Goal: Task Accomplishment & Management: Manage account settings

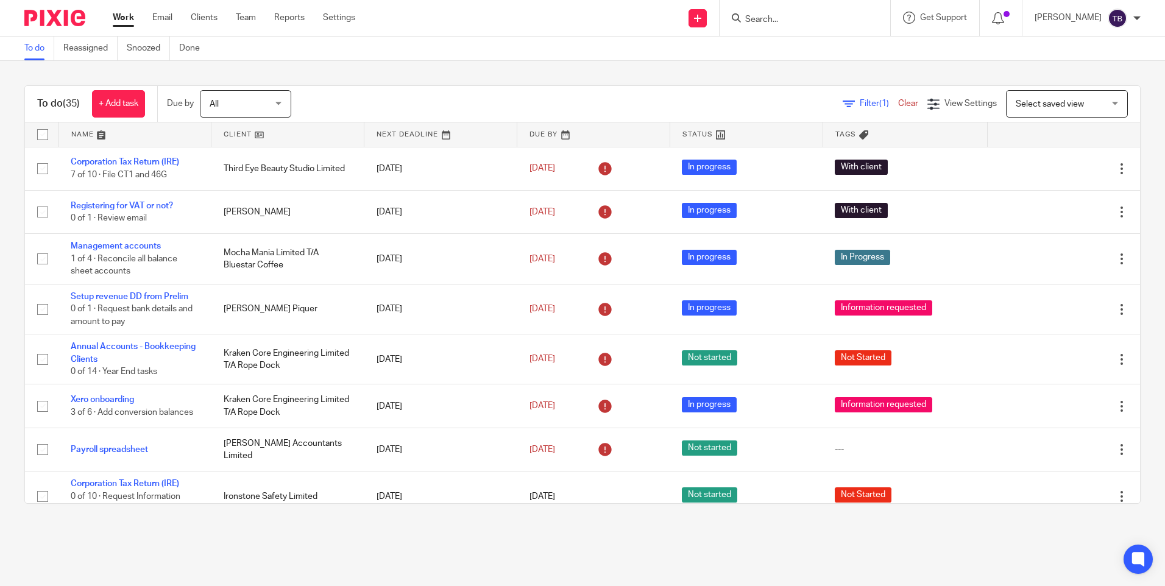
scroll to position [888, 0]
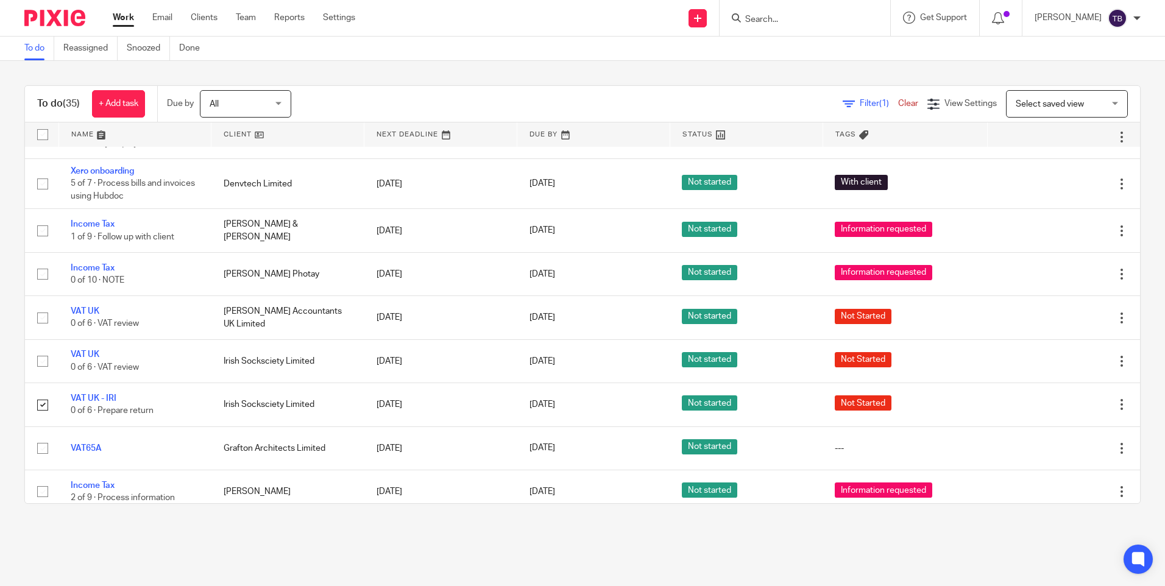
click at [786, 24] on input "Search" at bounding box center [799, 20] width 110 height 11
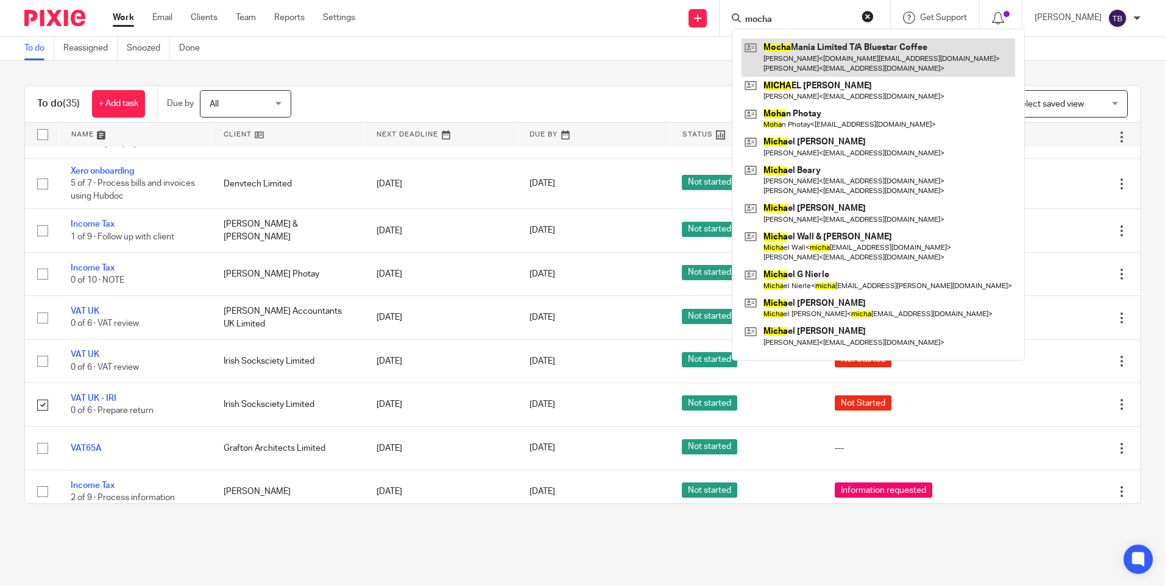
type input "mocha"
click at [801, 65] on link at bounding box center [879, 57] width 274 height 38
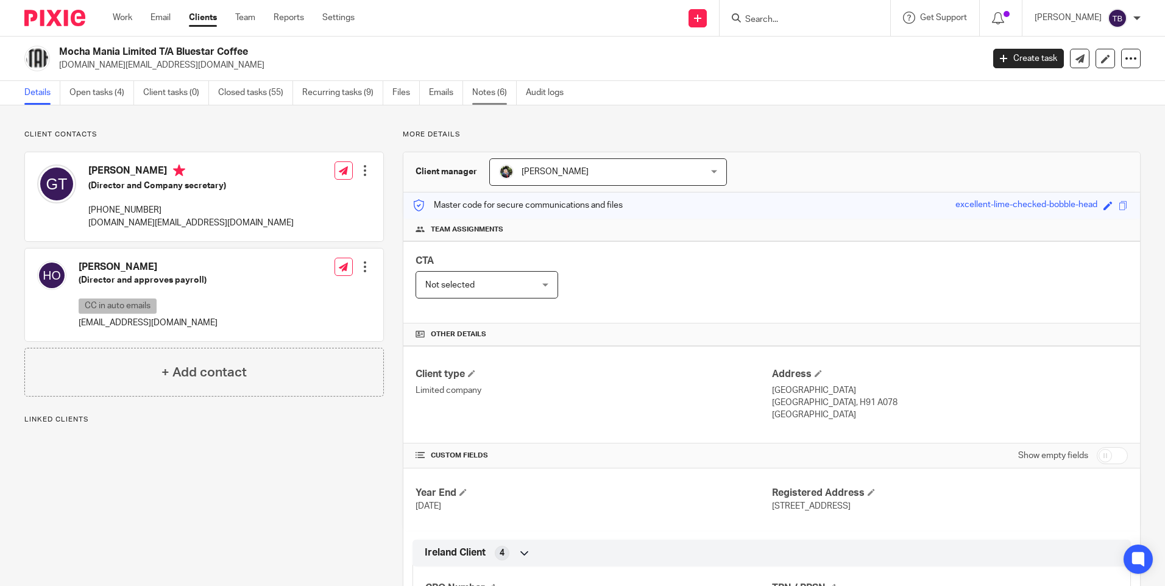
click at [482, 87] on link "Notes (6)" at bounding box center [494, 93] width 44 height 24
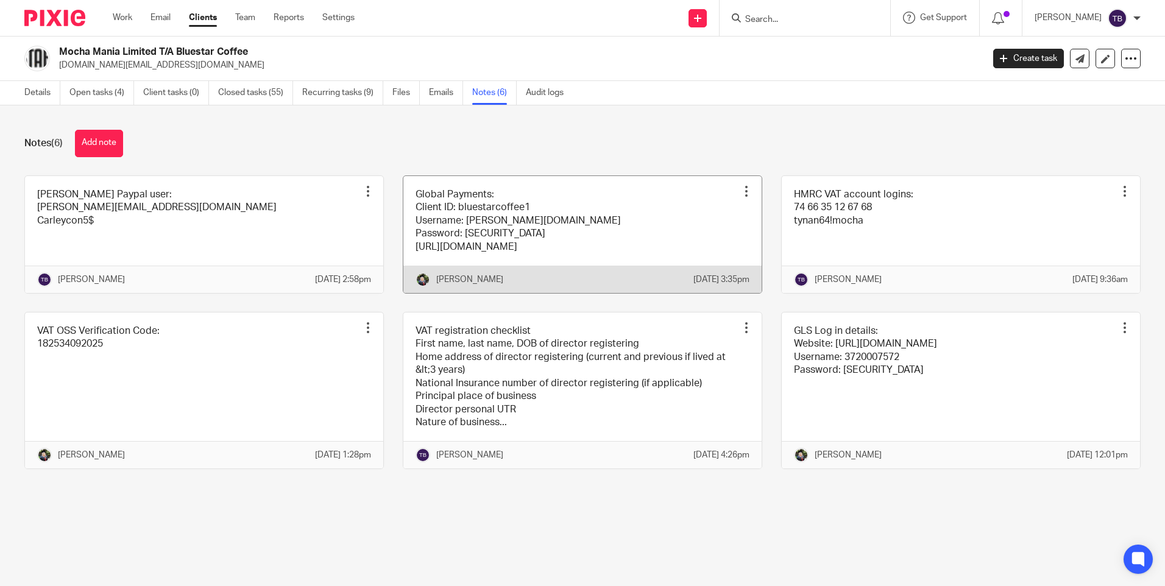
click at [598, 239] on link at bounding box center [582, 234] width 358 height 117
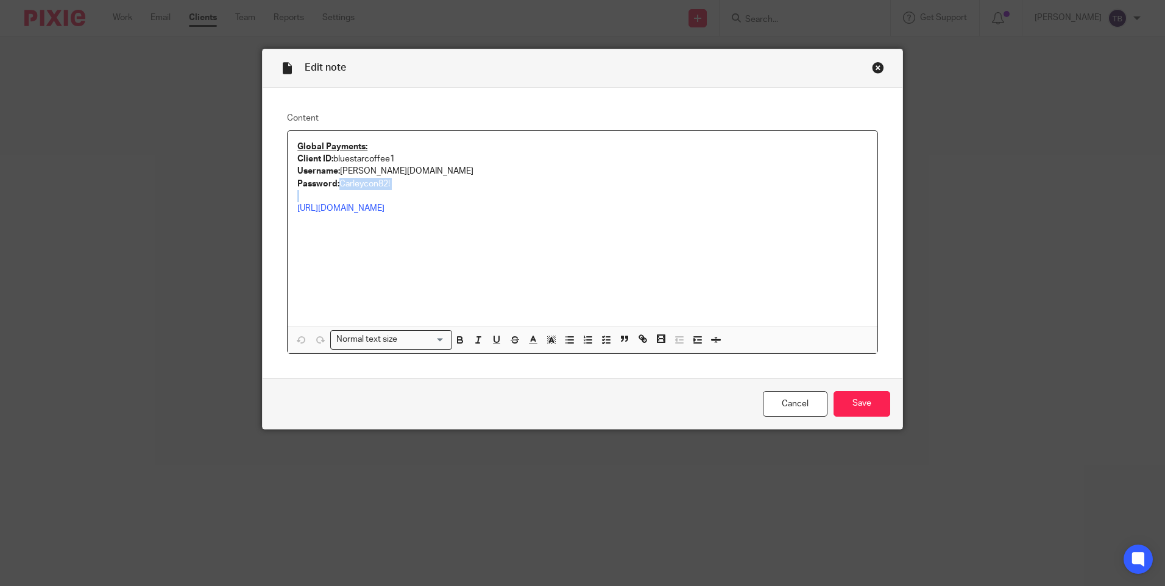
drag, startPoint x: 335, startPoint y: 183, endPoint x: 395, endPoint y: 190, distance: 60.7
click at [395, 190] on div "Global Payments: Client ID: bluestarcoffee1 Username: Sheil.Accountants Passwor…" at bounding box center [583, 229] width 590 height 196
copy p "Carleycon82!"
click at [389, 187] on p "Password: Carleycon82!" at bounding box center [582, 184] width 570 height 12
paste div
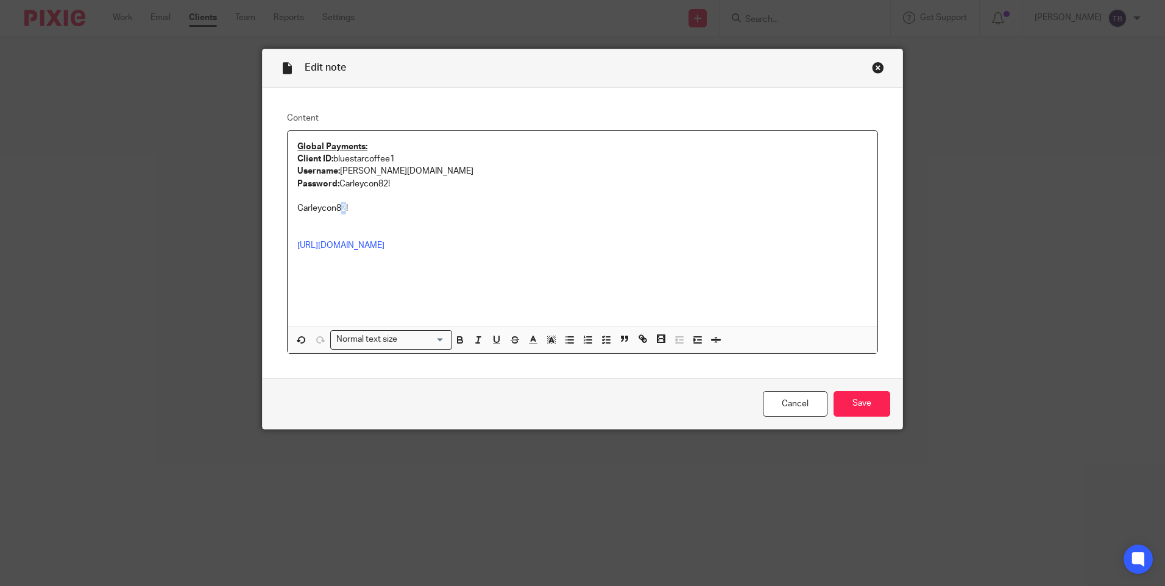
click at [340, 213] on p "Carleycon82!" at bounding box center [582, 208] width 570 height 12
drag, startPoint x: 371, startPoint y: 214, endPoint x: 278, endPoint y: 211, distance: 93.3
click at [278, 211] on div "Content Global Payments: Client ID: bluestarcoffee1 Username: Sheil.Accountants…" at bounding box center [583, 233] width 640 height 291
copy p "Carleycon84!"
click at [337, 208] on p "Carleycon84!" at bounding box center [582, 208] width 570 height 12
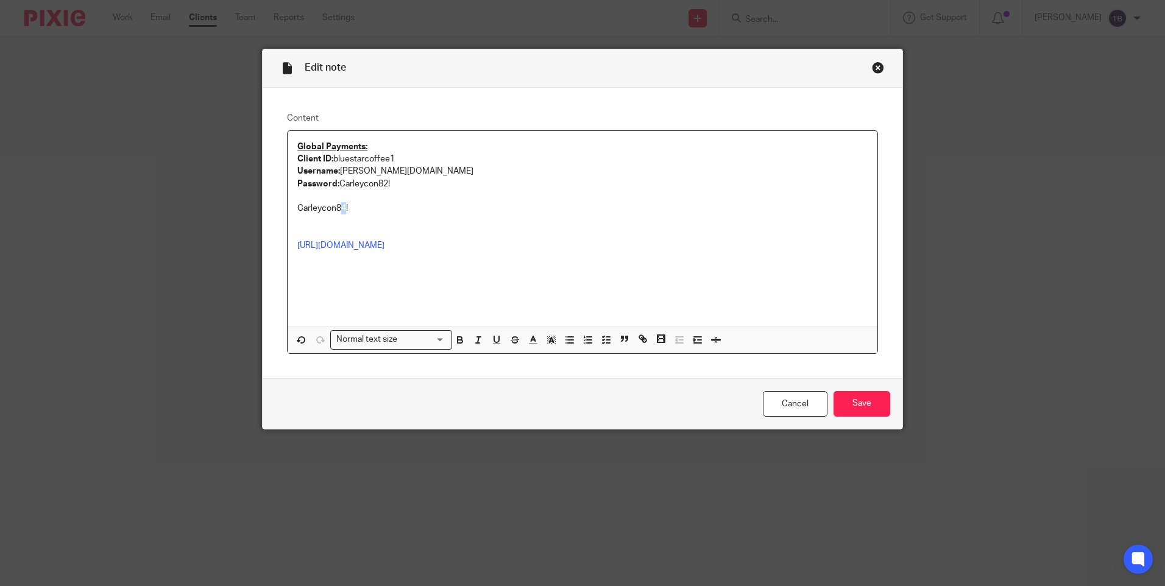
click at [340, 209] on p "Carleycon84!" at bounding box center [582, 208] width 570 height 12
drag, startPoint x: 350, startPoint y: 210, endPoint x: 278, endPoint y: 213, distance: 71.4
click at [278, 213] on div "Content Global Payments: Client ID: bluestarcoffee1 Username: Sheil.Accountants…" at bounding box center [583, 233] width 640 height 291
copy p "Carleycon83!"
click at [379, 182] on p "Password: Carleycon82!" at bounding box center [582, 184] width 570 height 12
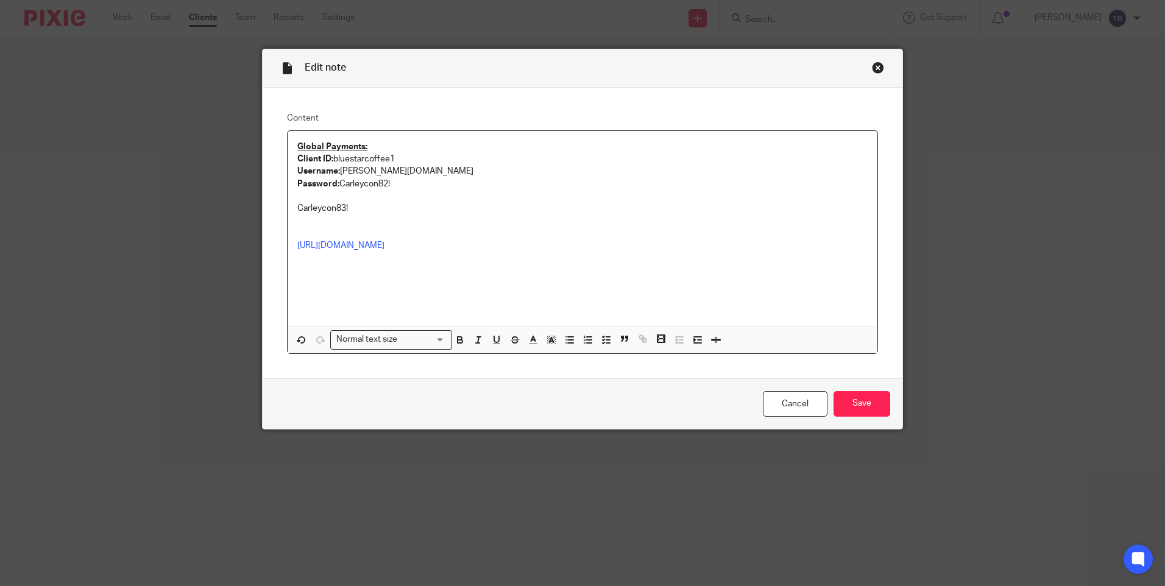
click at [386, 182] on p "Password: Carleycon82!" at bounding box center [582, 184] width 570 height 12
drag, startPoint x: 360, startPoint y: 210, endPoint x: 273, endPoint y: 210, distance: 86.5
click at [273, 210] on div "Content Global Payments: Client ID: bluestarcoffee1 Username: Sheil.Accountants…" at bounding box center [583, 233] width 640 height 291
drag, startPoint x: 392, startPoint y: 183, endPoint x: 336, endPoint y: 183, distance: 56.7
click at [336, 183] on p "Password: Carleycon82!" at bounding box center [582, 184] width 570 height 12
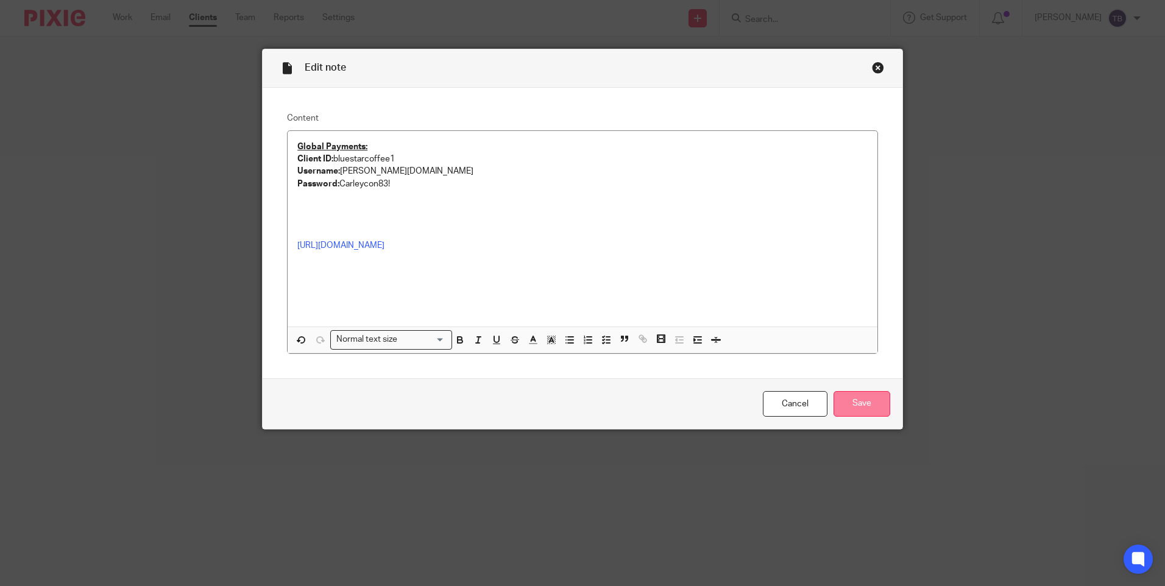
click at [860, 399] on input "Save" at bounding box center [862, 404] width 57 height 26
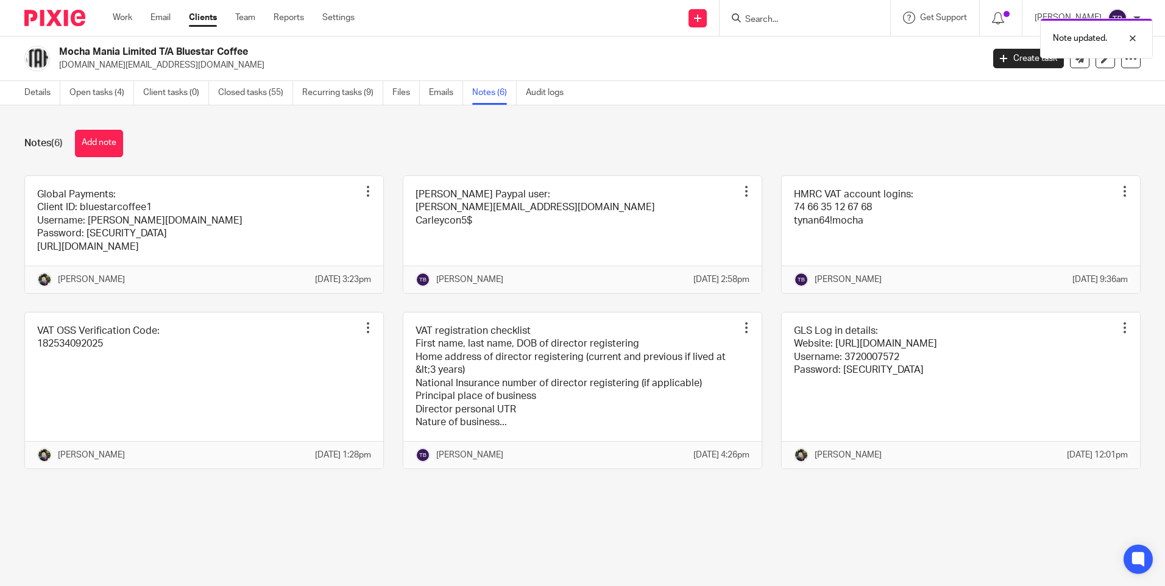
drag, startPoint x: 99, startPoint y: 91, endPoint x: 400, endPoint y: 12, distance: 310.7
click at [99, 91] on link "Open tasks (4)" at bounding box center [101, 93] width 65 height 24
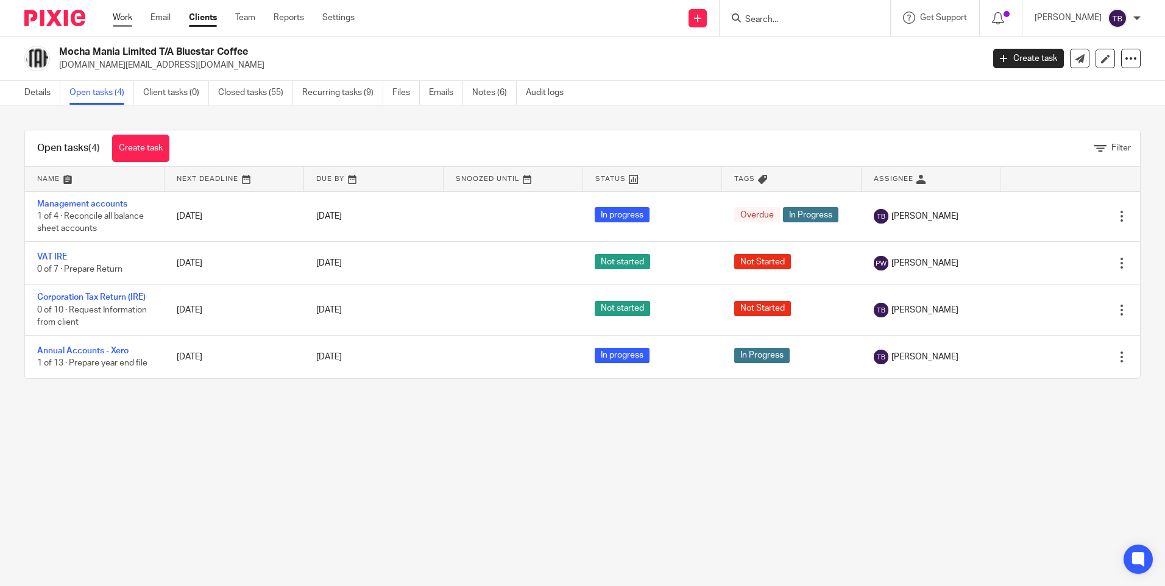
click at [127, 13] on link "Work" at bounding box center [122, 18] width 19 height 12
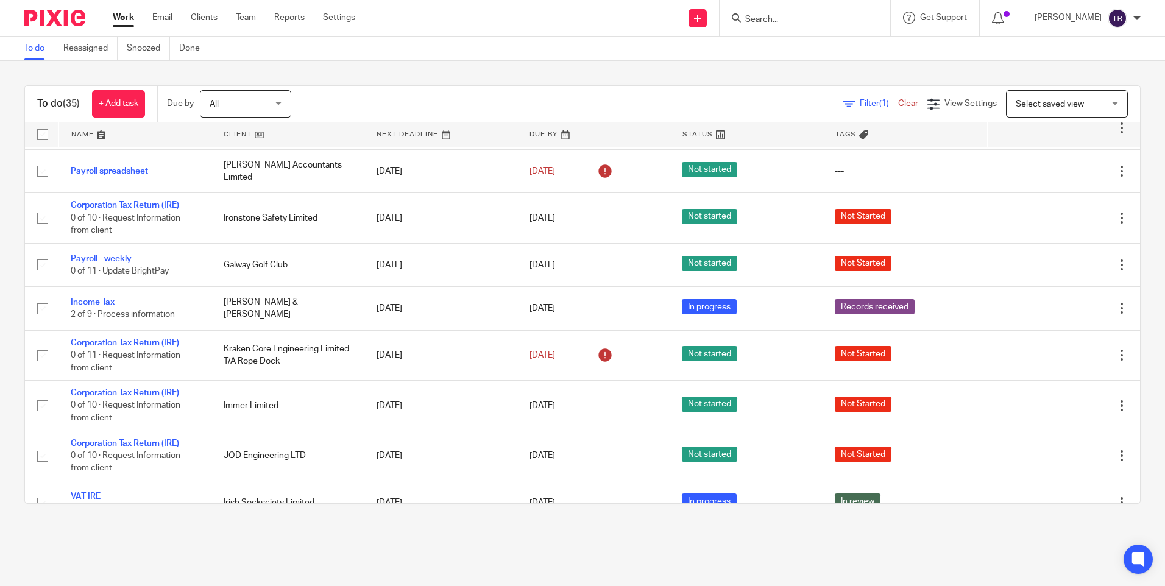
scroll to position [305, 0]
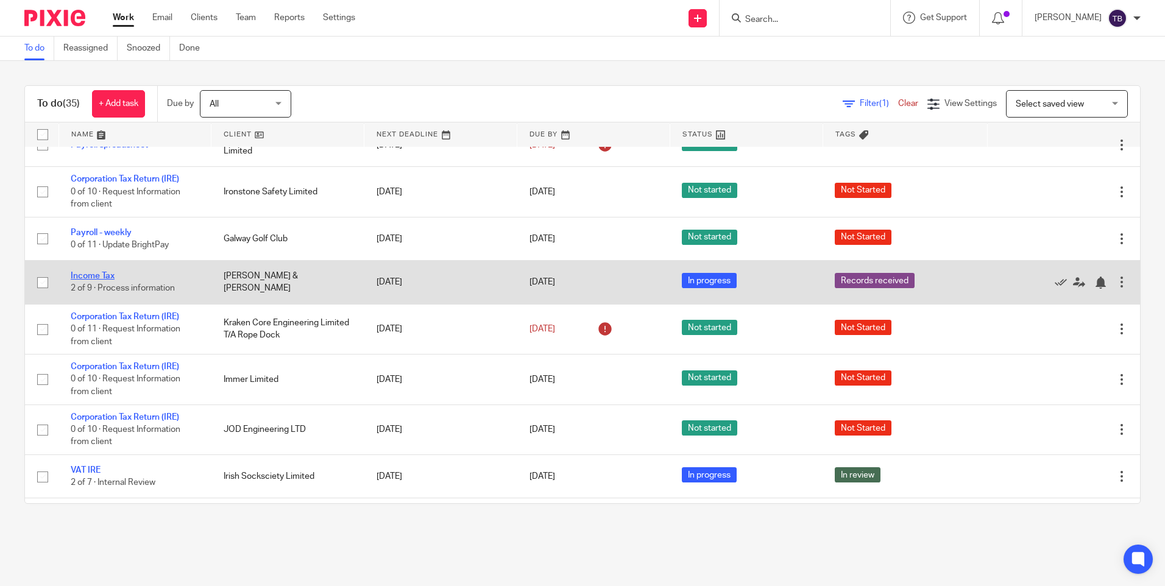
click at [88, 276] on link "Income Tax" at bounding box center [93, 276] width 44 height 9
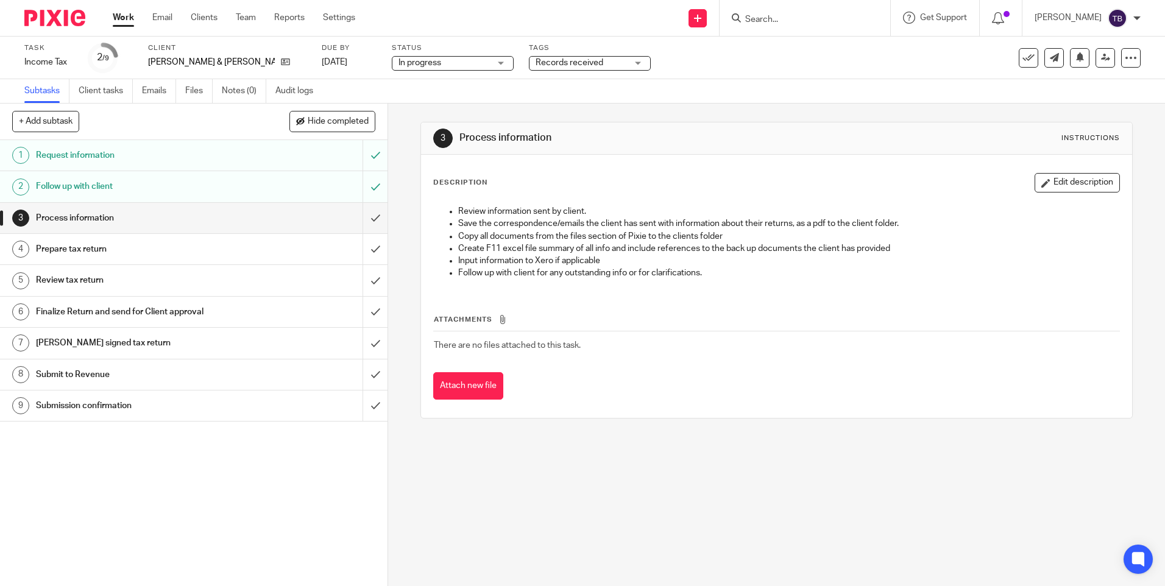
click at [129, 16] on link "Work" at bounding box center [123, 18] width 21 height 12
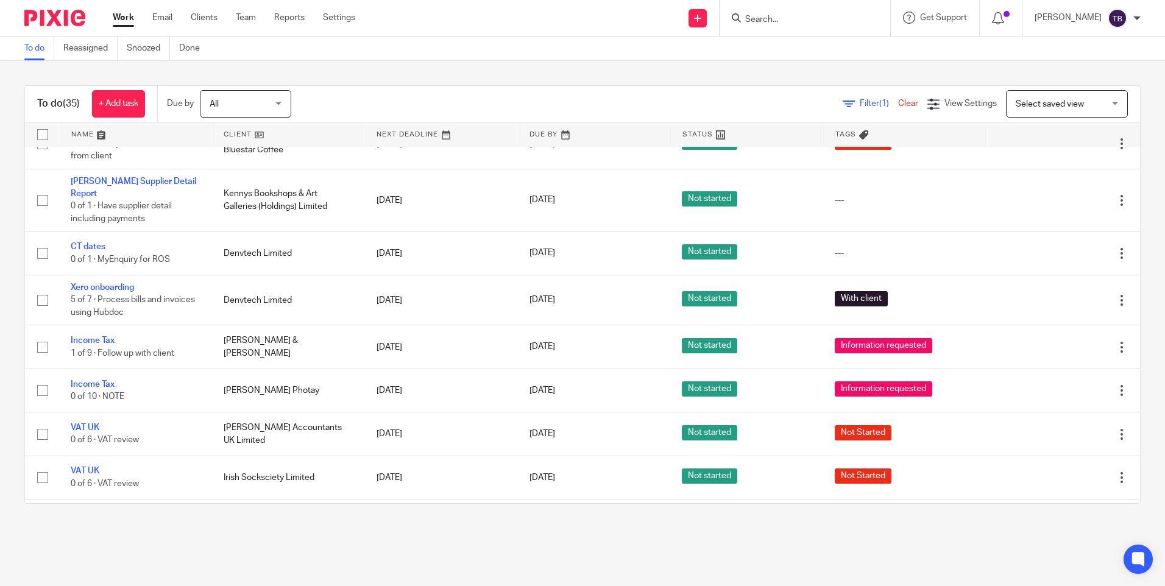
scroll to position [792, 0]
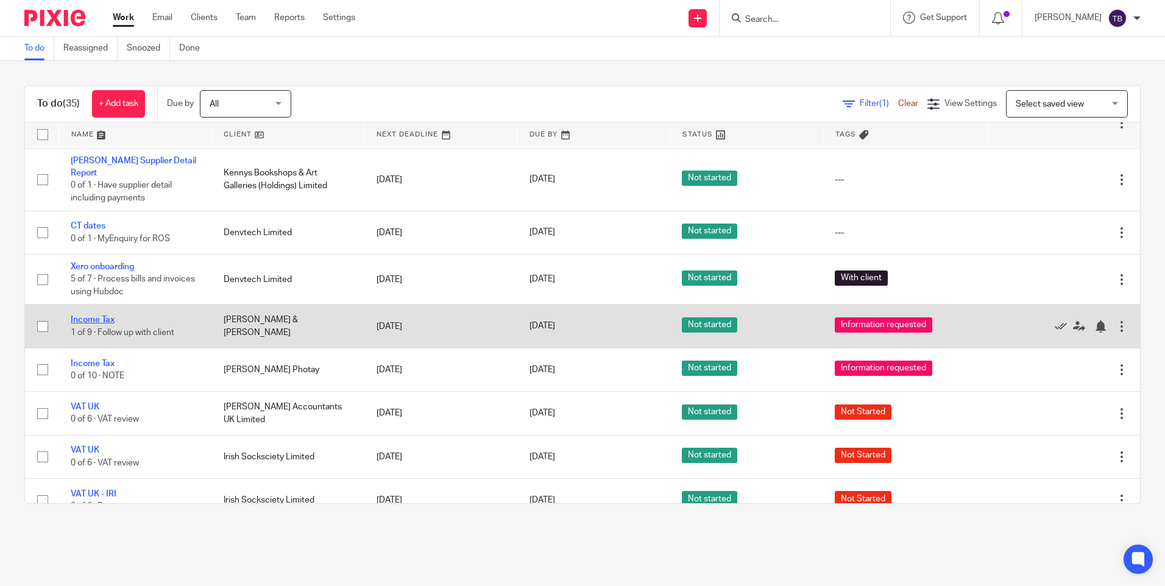
click at [99, 316] on link "Income Tax" at bounding box center [93, 320] width 44 height 9
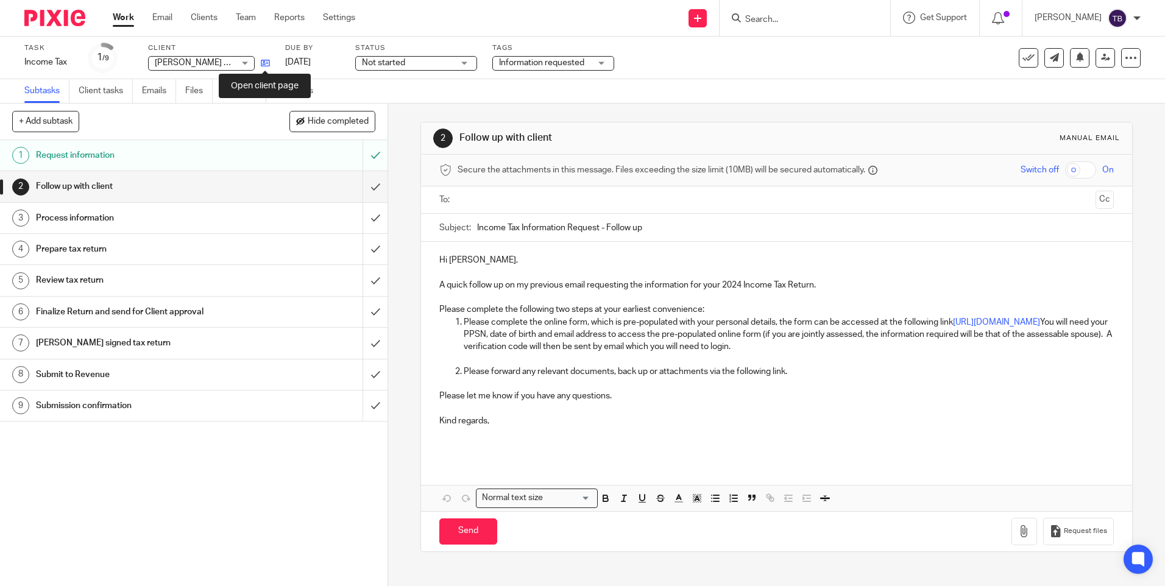
click at [264, 63] on icon at bounding box center [265, 62] width 9 height 9
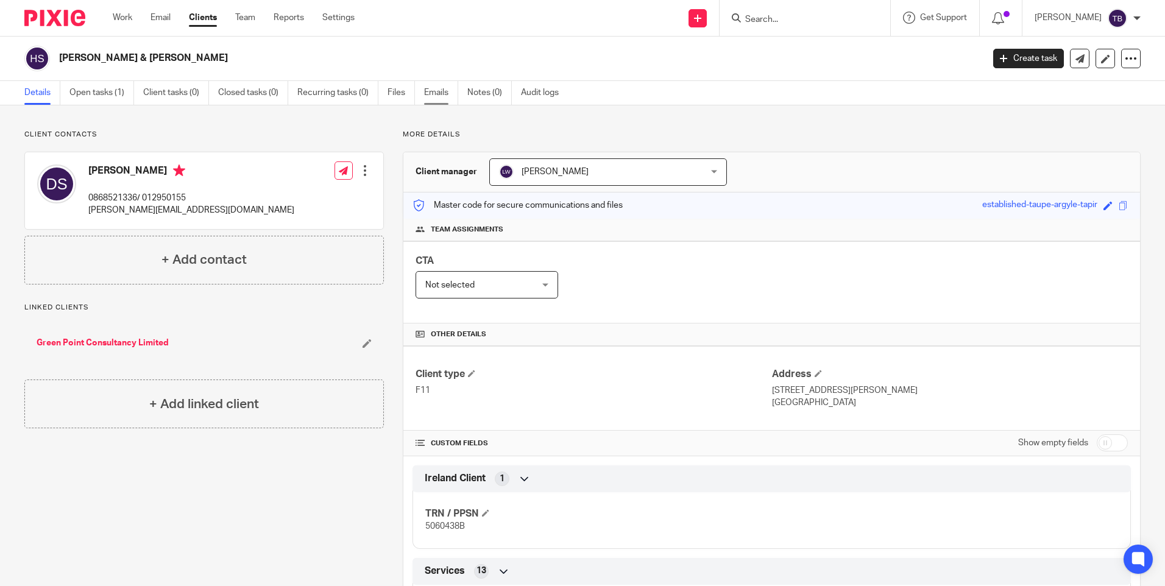
click at [438, 91] on link "Emails" at bounding box center [441, 93] width 34 height 24
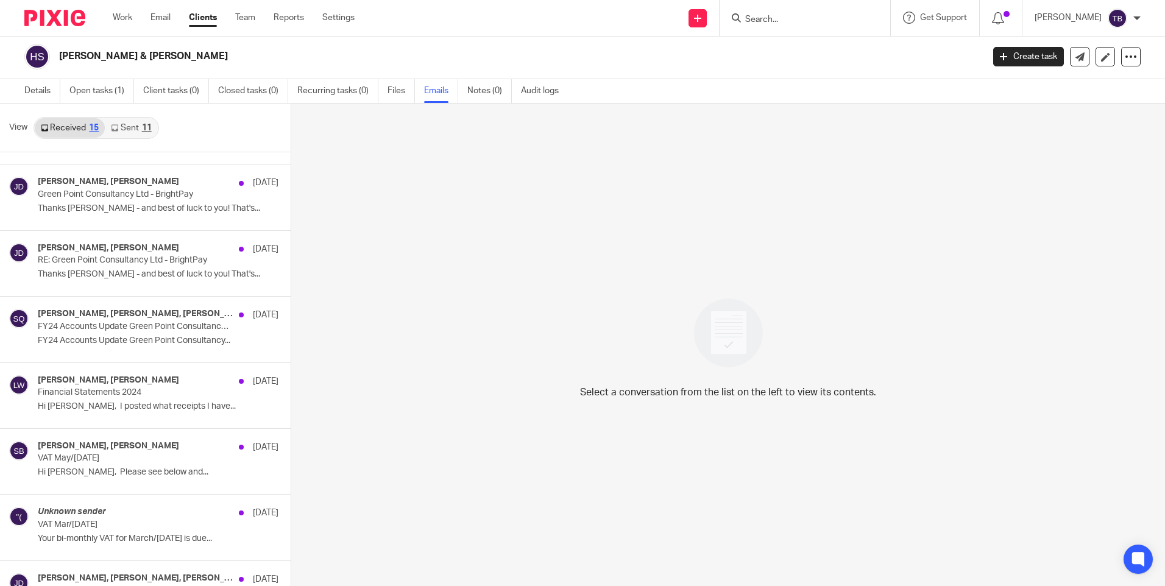
scroll to position [556, 0]
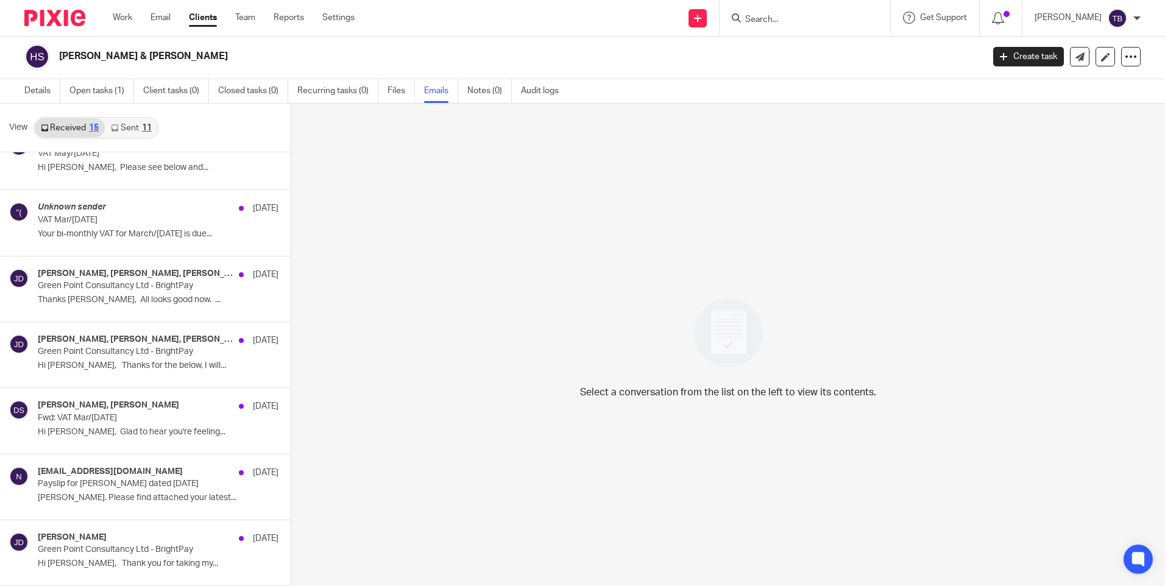
click at [145, 130] on div "11" at bounding box center [147, 128] width 10 height 9
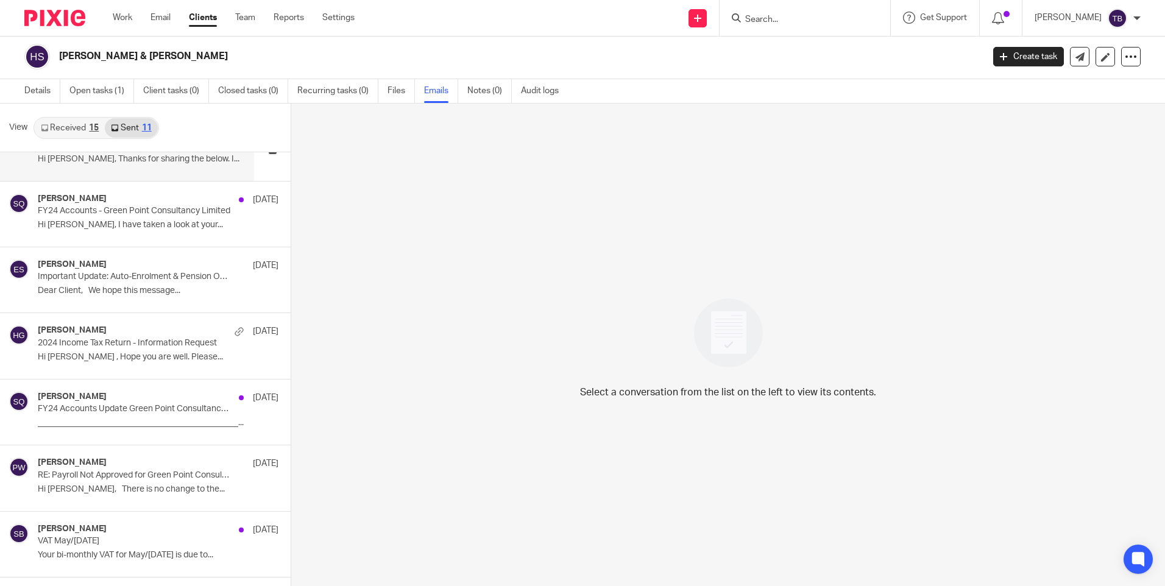
scroll to position [122, 0]
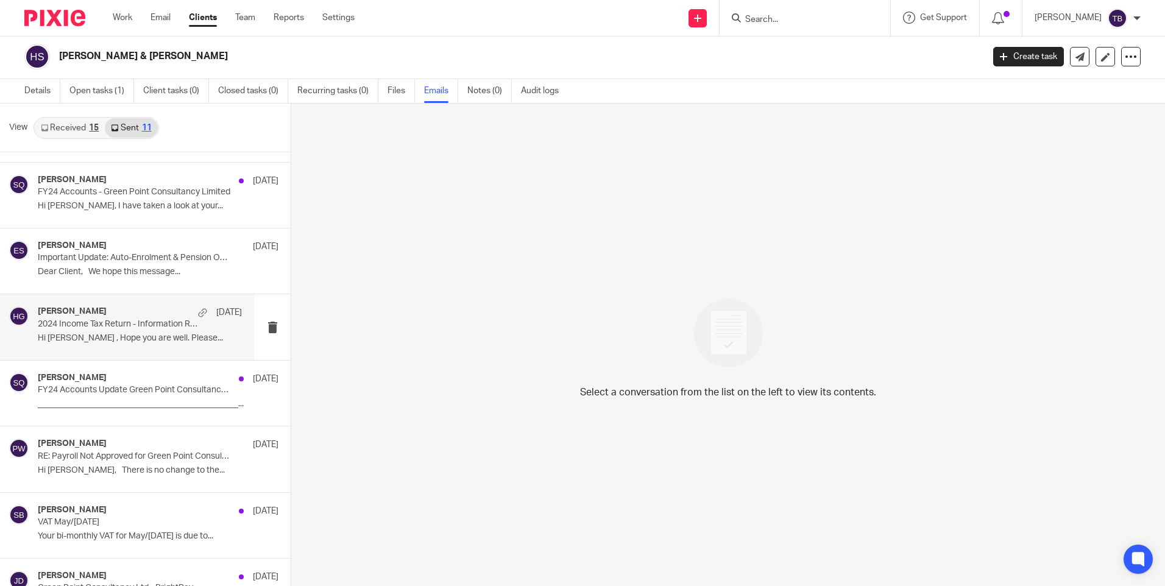
click at [160, 343] on p "Hi [PERSON_NAME] , Hope you are well. Please..." at bounding box center [140, 338] width 204 height 10
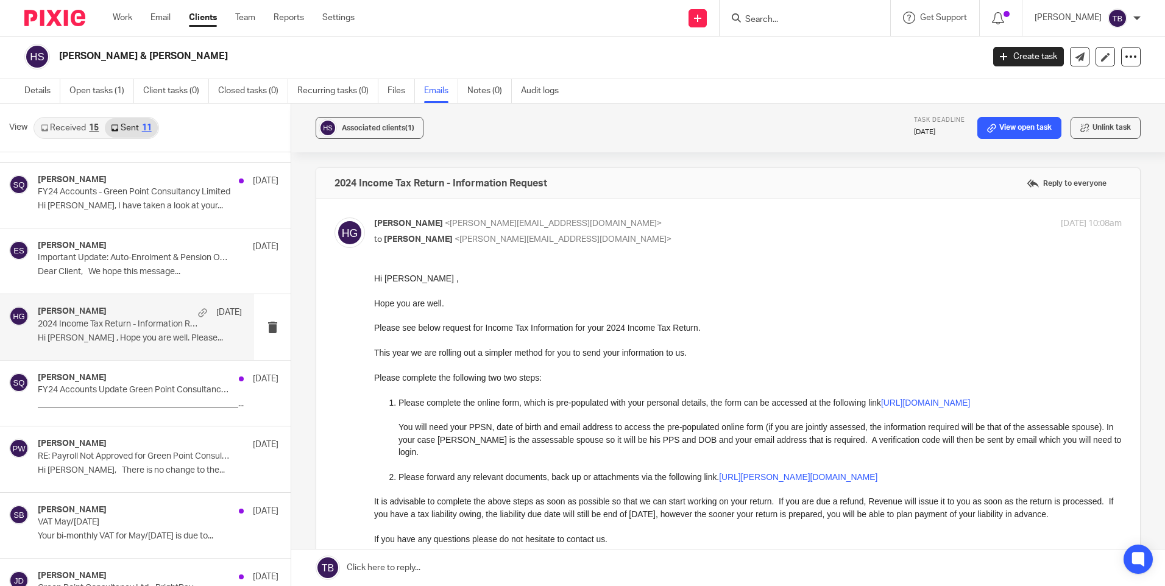
scroll to position [0, 0]
click at [796, 472] on link "https://sheil-accountants.usepixie.net/u/ea2f32a58db6f7f64e34fabc7e395ca4" at bounding box center [798, 477] width 158 height 10
click at [394, 93] on link "Files" at bounding box center [401, 91] width 27 height 24
